Goal: Information Seeking & Learning: Learn about a topic

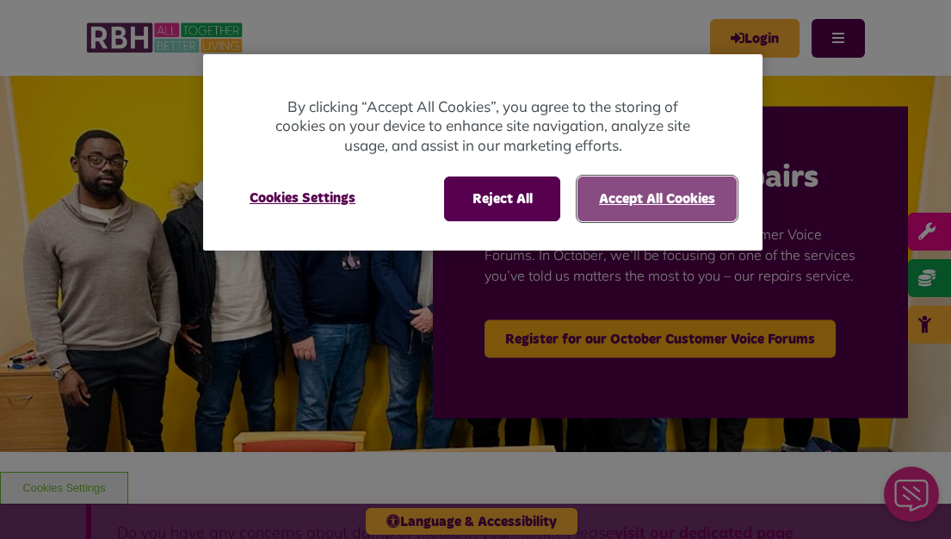
click at [638, 187] on button "Accept All Cookies" at bounding box center [657, 198] width 159 height 45
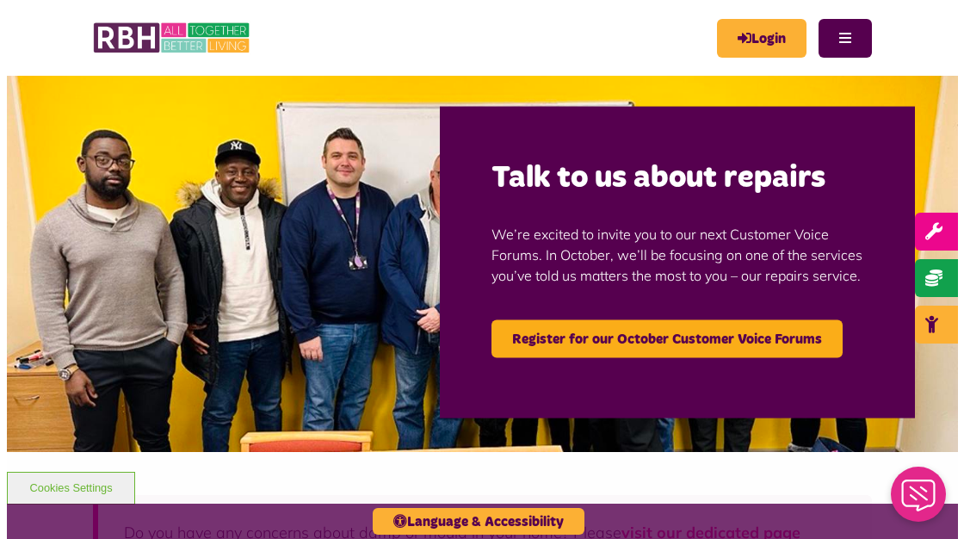
scroll to position [48, 0]
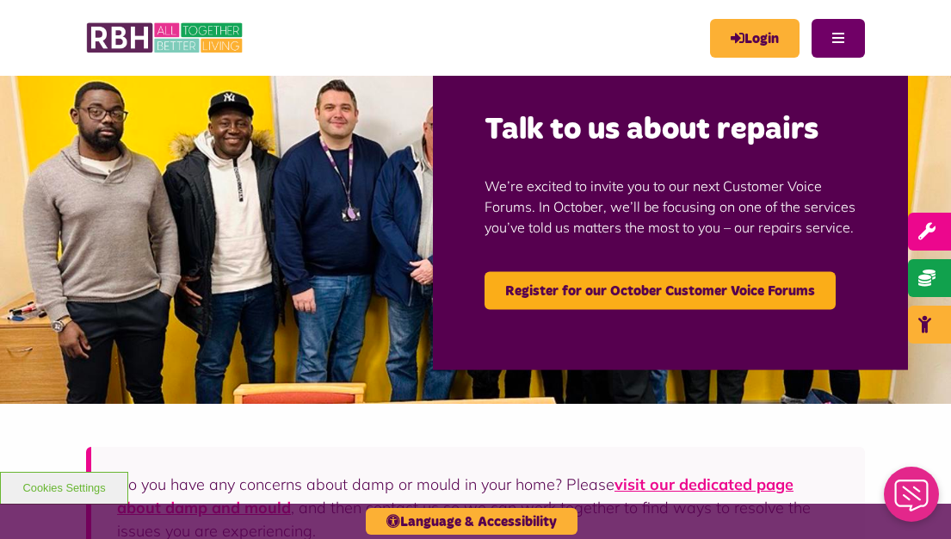
click at [838, 36] on button "Menu" at bounding box center [838, 38] width 53 height 39
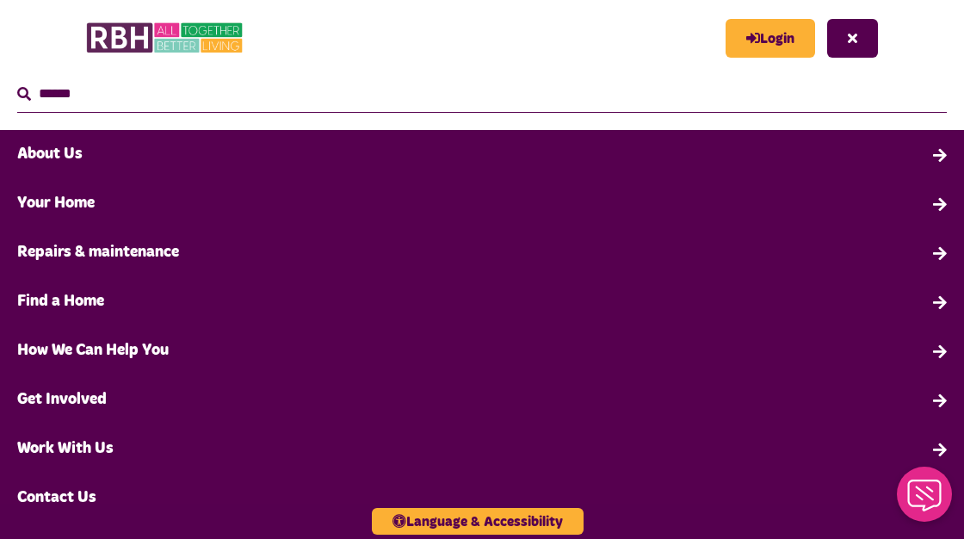
click at [46, 153] on link "About Us" at bounding box center [482, 154] width 964 height 49
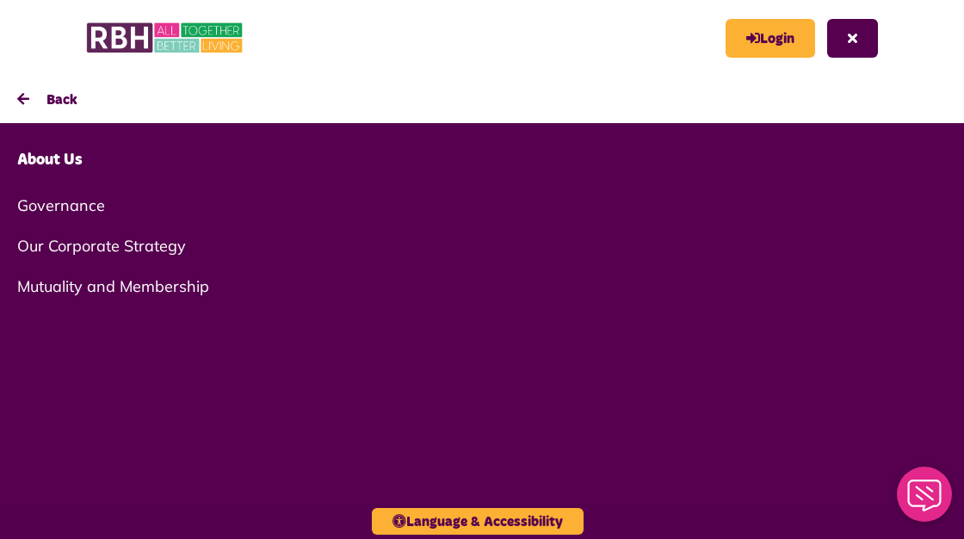
click at [48, 159] on link "About Us" at bounding box center [482, 160] width 964 height 49
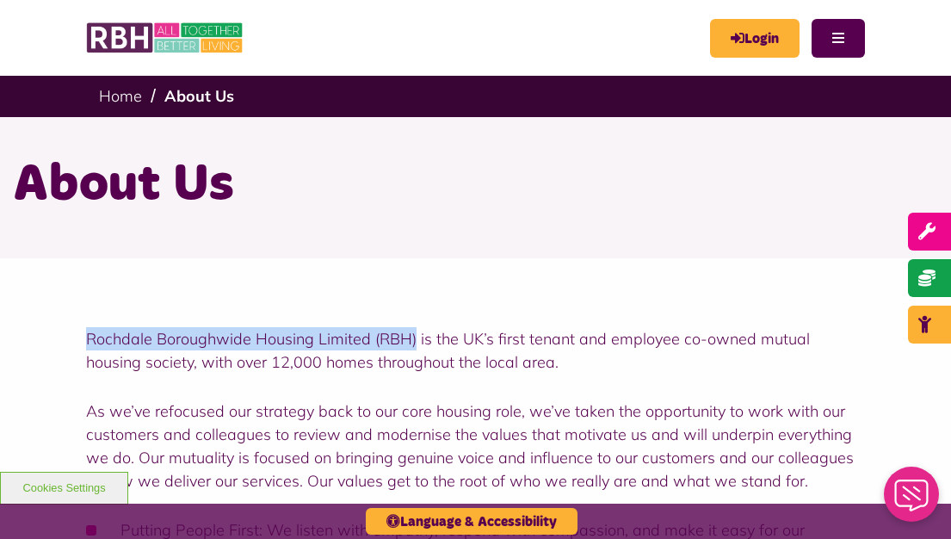
drag, startPoint x: 88, startPoint y: 337, endPoint x: 416, endPoint y: 343, distance: 328.0
click at [416, 343] on p "Rochdale Boroughwide Housing Limited (RBH) is the UK’s first tenant and employe…" at bounding box center [475, 350] width 779 height 46
copy p "Rochdale Boroughwide Housing Limited (RBH)"
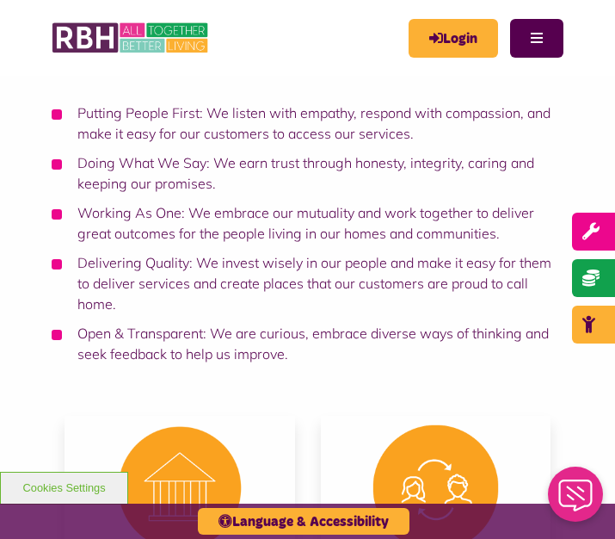
scroll to position [401, 0]
